Goal: Find specific page/section: Find specific page/section

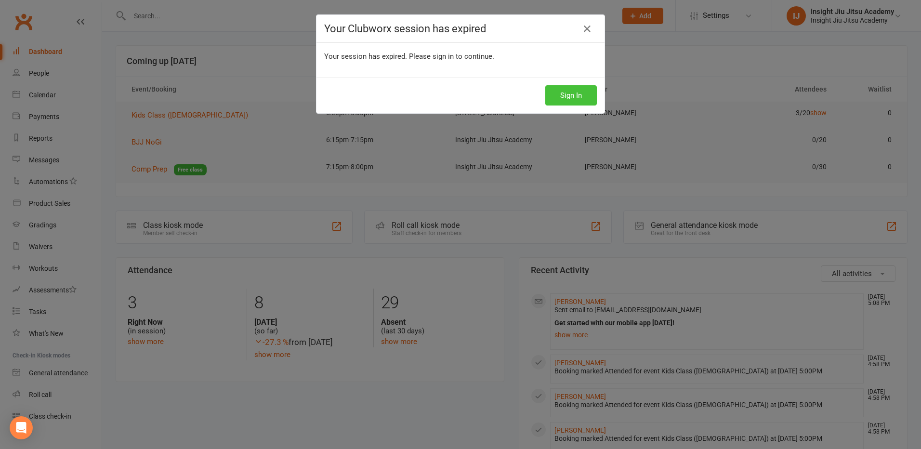
click at [582, 91] on button "Sign In" at bounding box center [571, 95] width 52 height 20
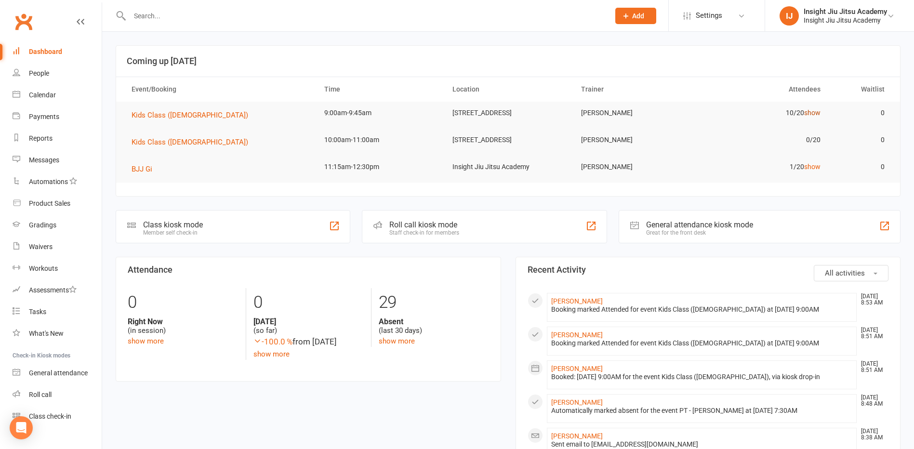
click at [811, 115] on link "show" at bounding box center [812, 113] width 16 height 8
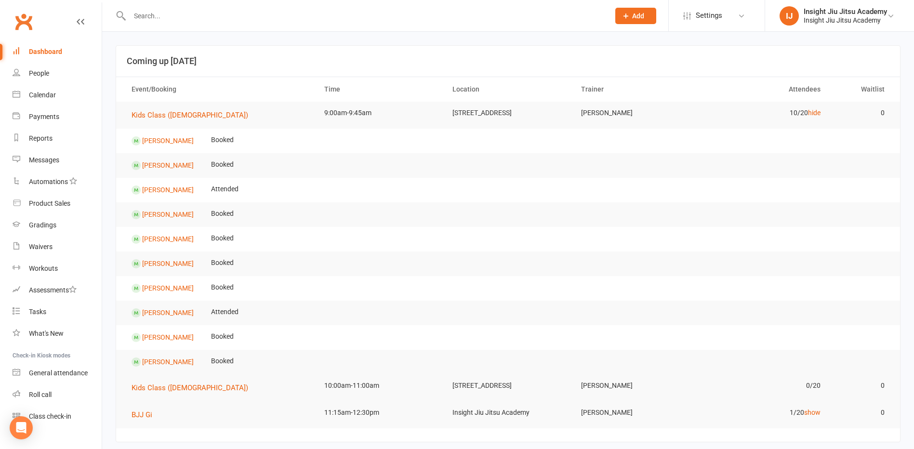
click at [189, 21] on input "text" at bounding box center [365, 15] width 476 height 13
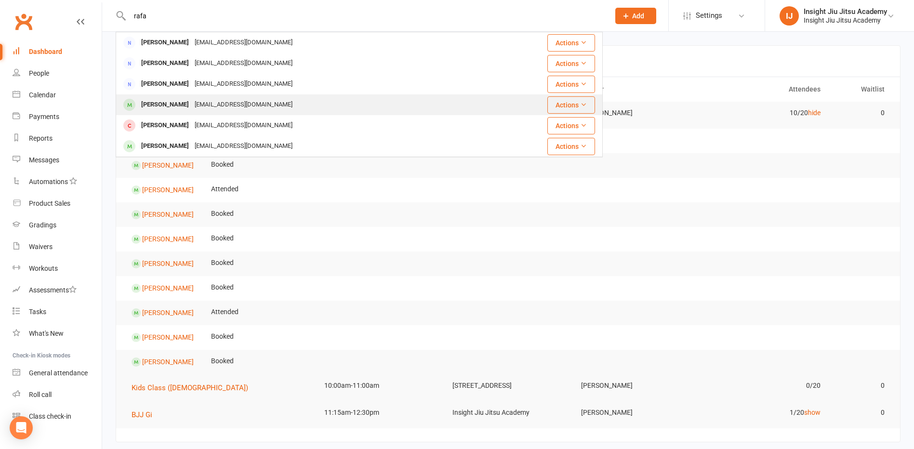
type input "rafa"
click at [175, 106] on div "[PERSON_NAME]" at bounding box center [164, 105] width 53 height 14
